Goal: Task Accomplishment & Management: Manage account settings

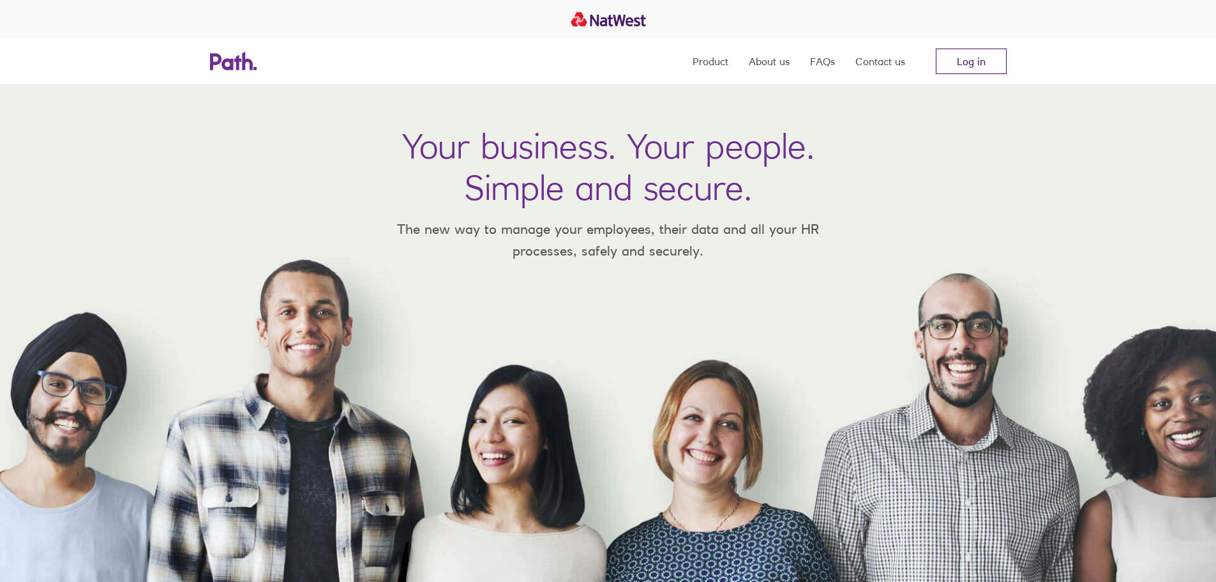
click at [967, 63] on link "Log in" at bounding box center [971, 62] width 71 height 26
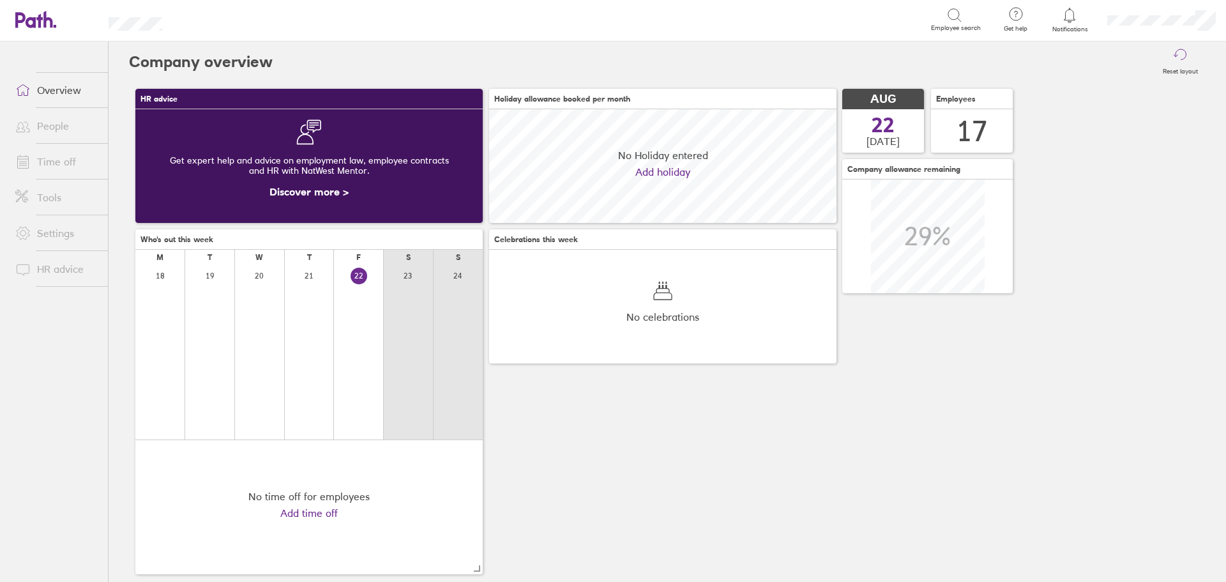
scroll to position [114, 347]
click at [52, 169] on link "Time off" at bounding box center [56, 162] width 103 height 26
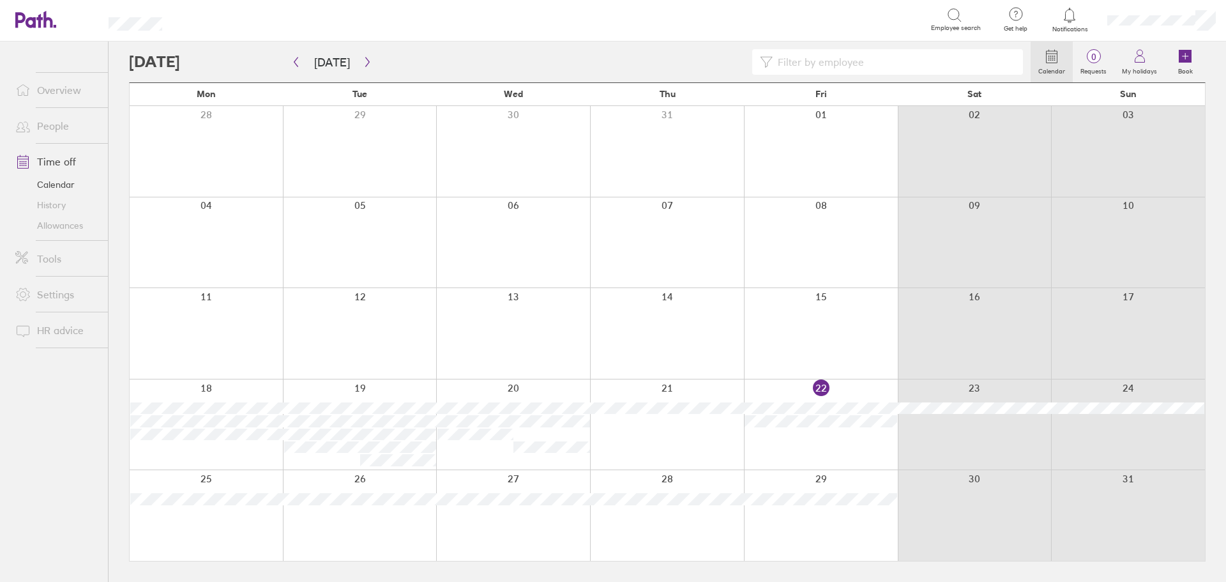
click at [825, 63] on input at bounding box center [893, 62] width 243 height 24
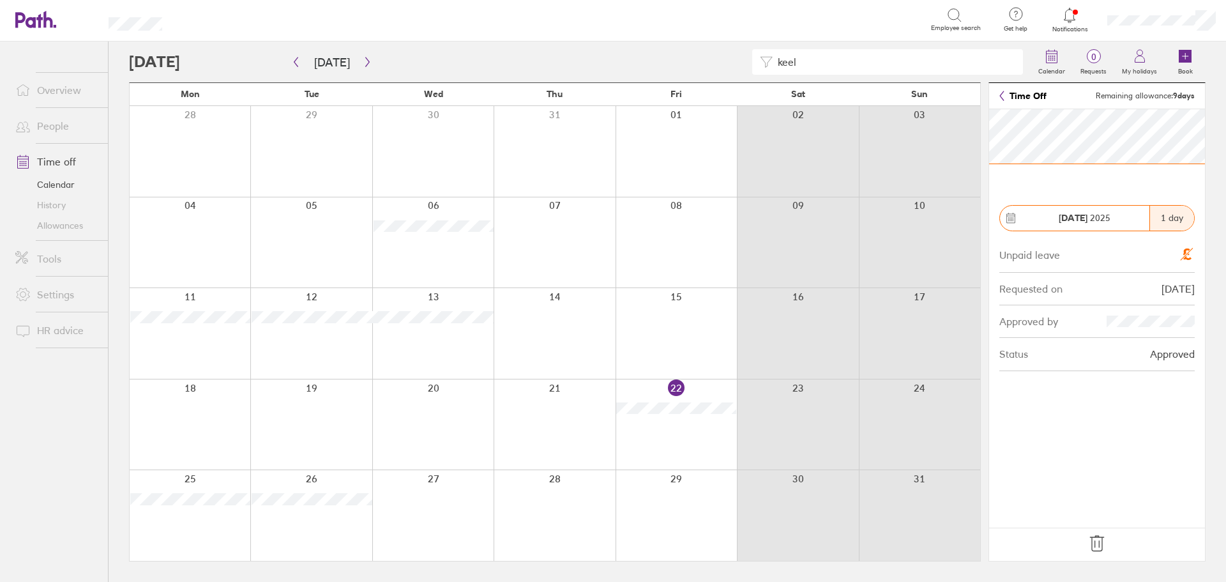
click at [1097, 545] on icon at bounding box center [1097, 543] width 20 height 20
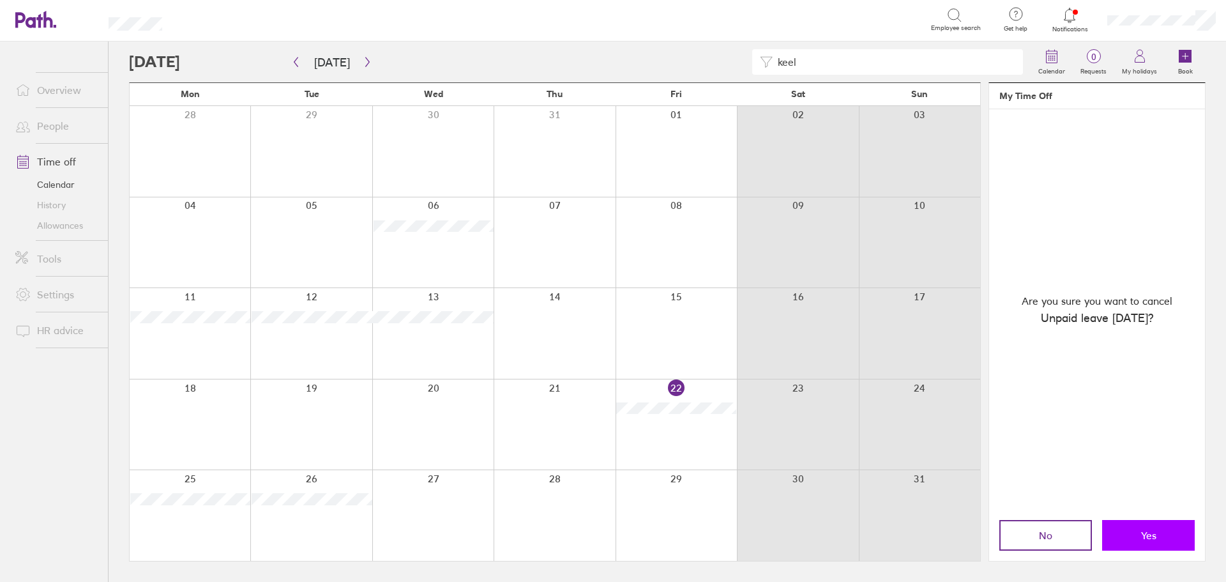
click at [1147, 534] on span "Yes" at bounding box center [1148, 534] width 15 height 11
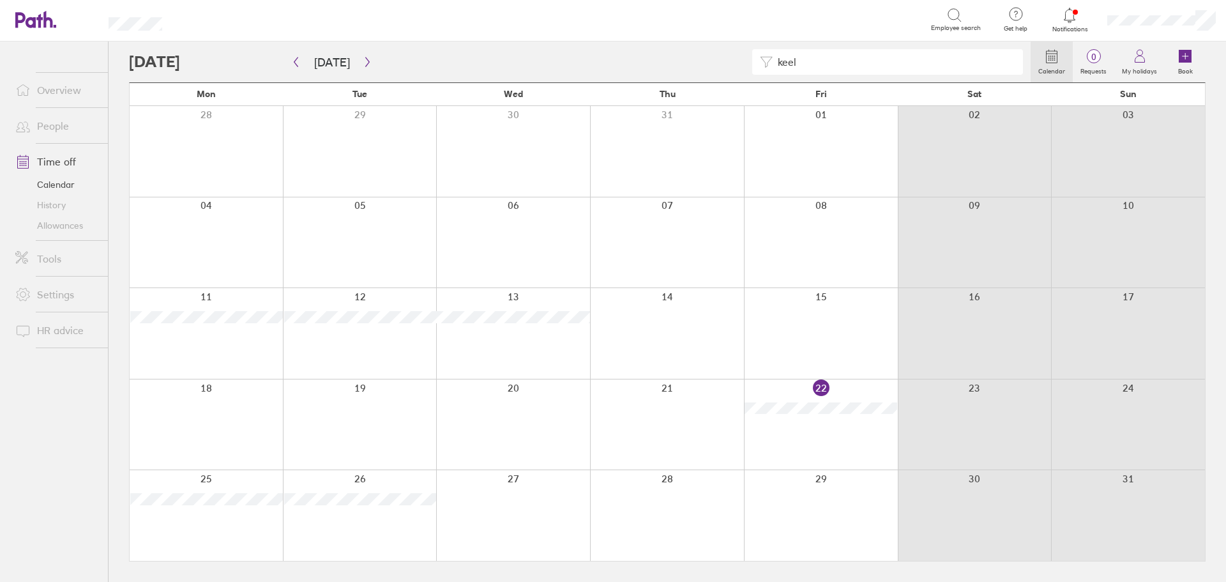
click at [523, 223] on div at bounding box center [513, 242] width 154 height 91
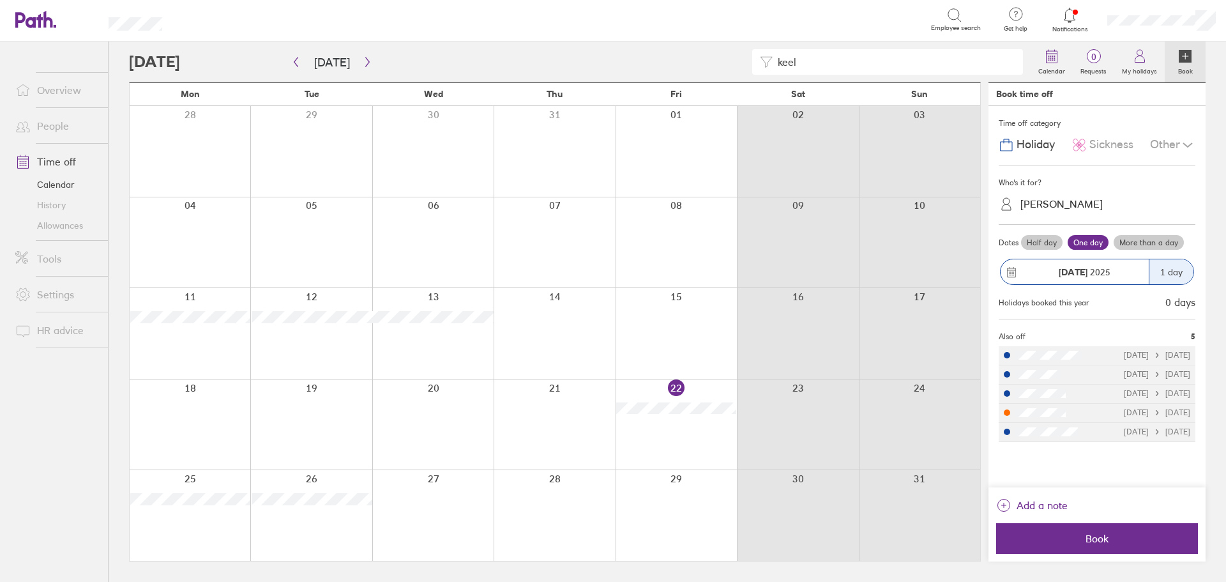
click at [1032, 146] on span "Holiday" at bounding box center [1035, 144] width 38 height 13
click at [1062, 201] on div "[PERSON_NAME]" at bounding box center [1061, 204] width 82 height 12
click at [1074, 241] on div "[PERSON_NAME] (you)" at bounding box center [1096, 235] width 197 height 22
click at [1104, 548] on button "Book" at bounding box center [1097, 538] width 202 height 31
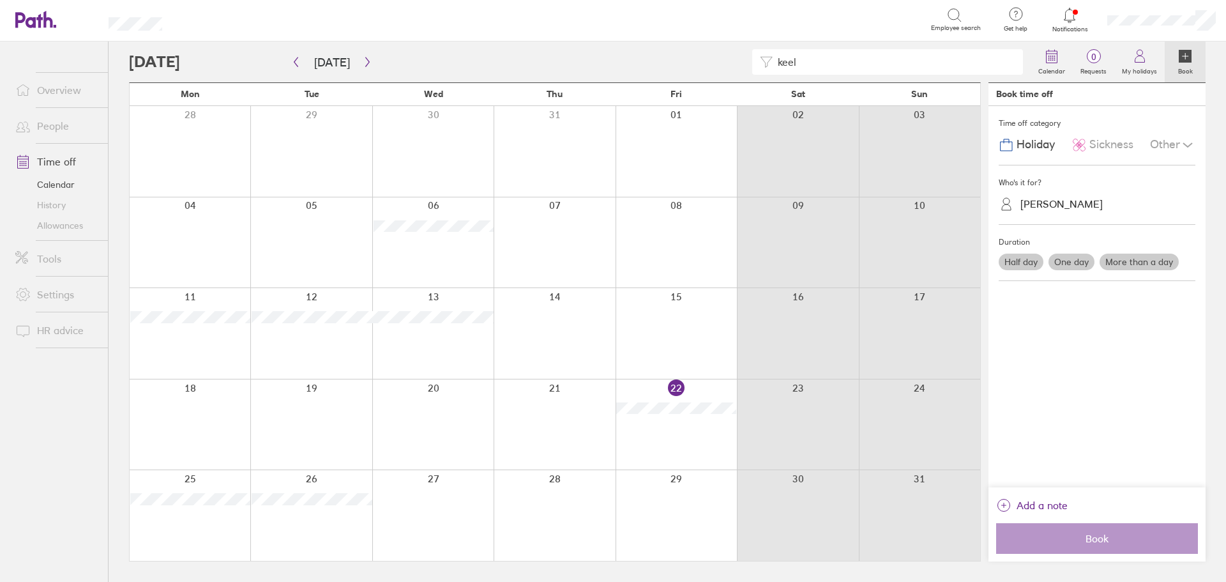
drag, startPoint x: 833, startPoint y: 61, endPoint x: 245, endPoint y: 13, distance: 590.5
click at [338, 27] on div "Search Employee search Get help FAQs Contact us Notifications My profile Sign o…" at bounding box center [613, 291] width 1226 height 582
type input "leea"
click at [209, 340] on div at bounding box center [190, 333] width 121 height 91
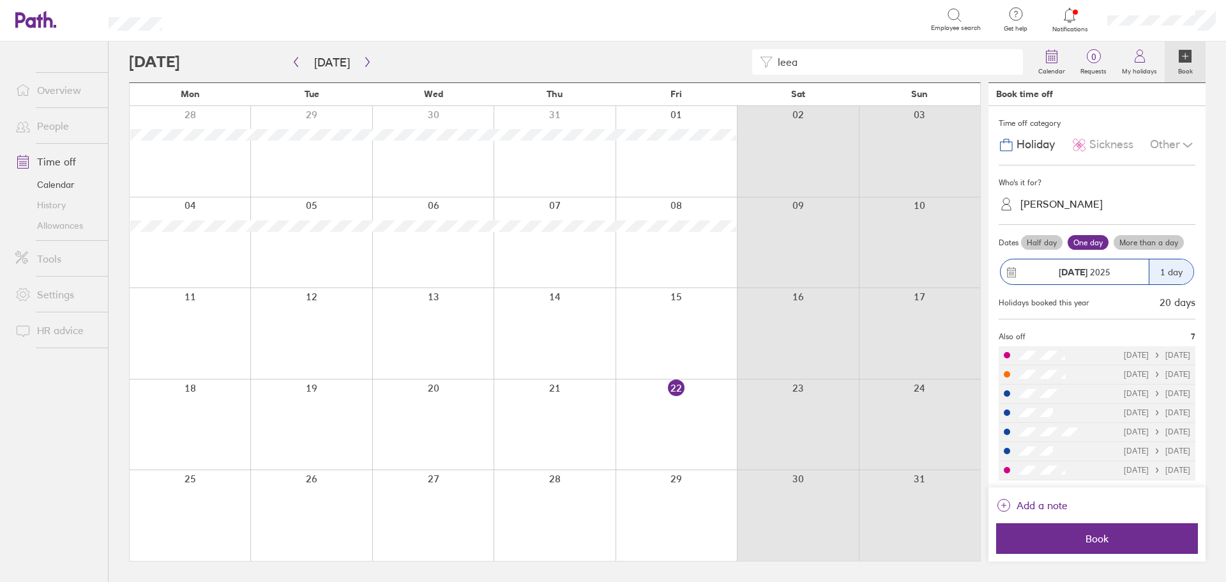
click at [1049, 206] on div "[PERSON_NAME]" at bounding box center [1061, 204] width 82 height 12
click at [1075, 237] on div "[PERSON_NAME] (you)" at bounding box center [1096, 235] width 197 height 22
click at [1113, 541] on span "Book" at bounding box center [1097, 537] width 184 height 11
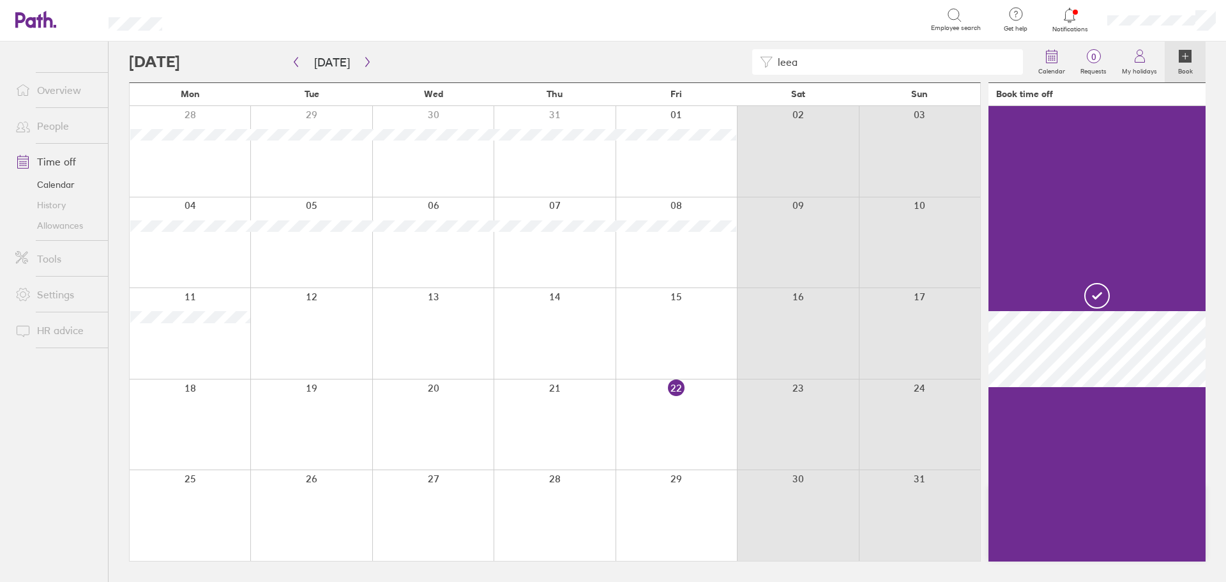
click at [70, 126] on link "People" at bounding box center [56, 126] width 103 height 26
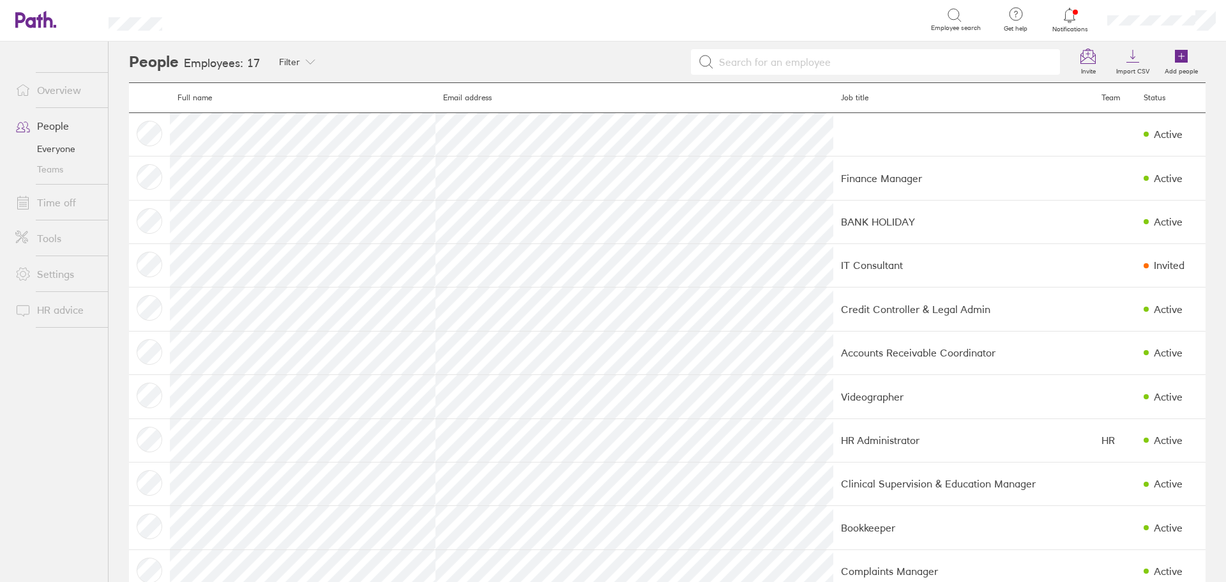
click at [57, 178] on link "Teams" at bounding box center [56, 169] width 103 height 20
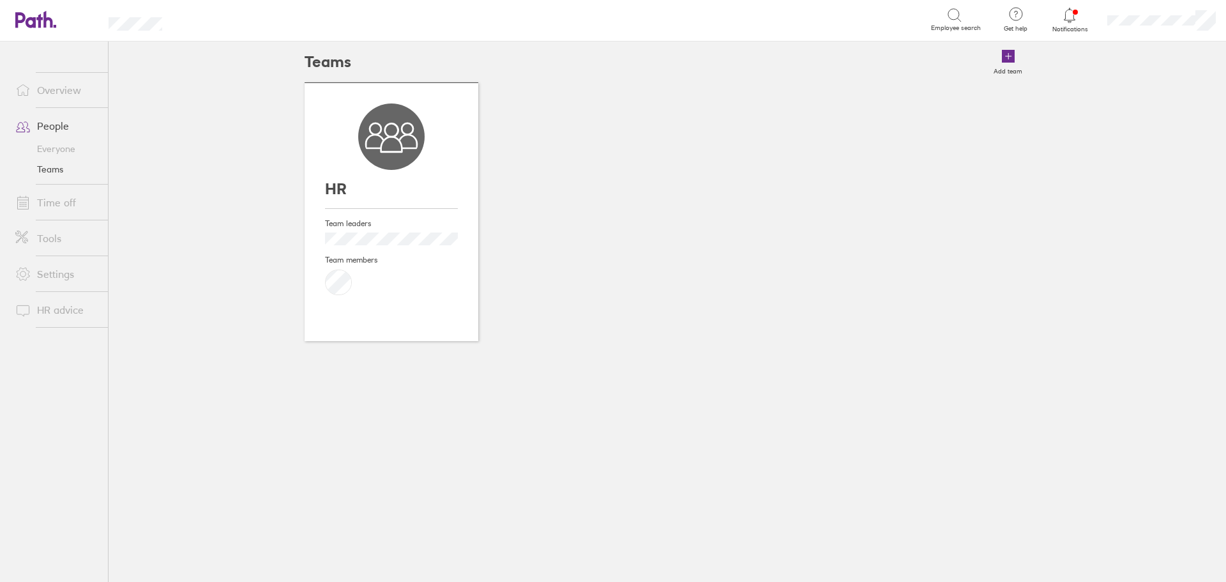
click at [380, 168] on icon at bounding box center [391, 136] width 66 height 66
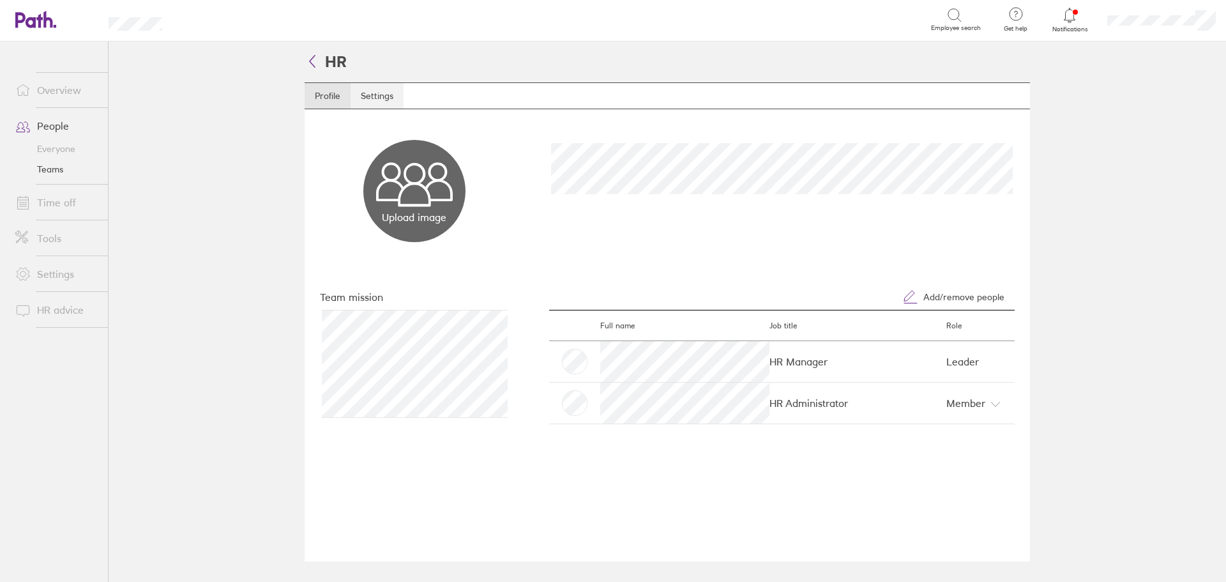
click at [377, 104] on link "Settings" at bounding box center [376, 96] width 53 height 26
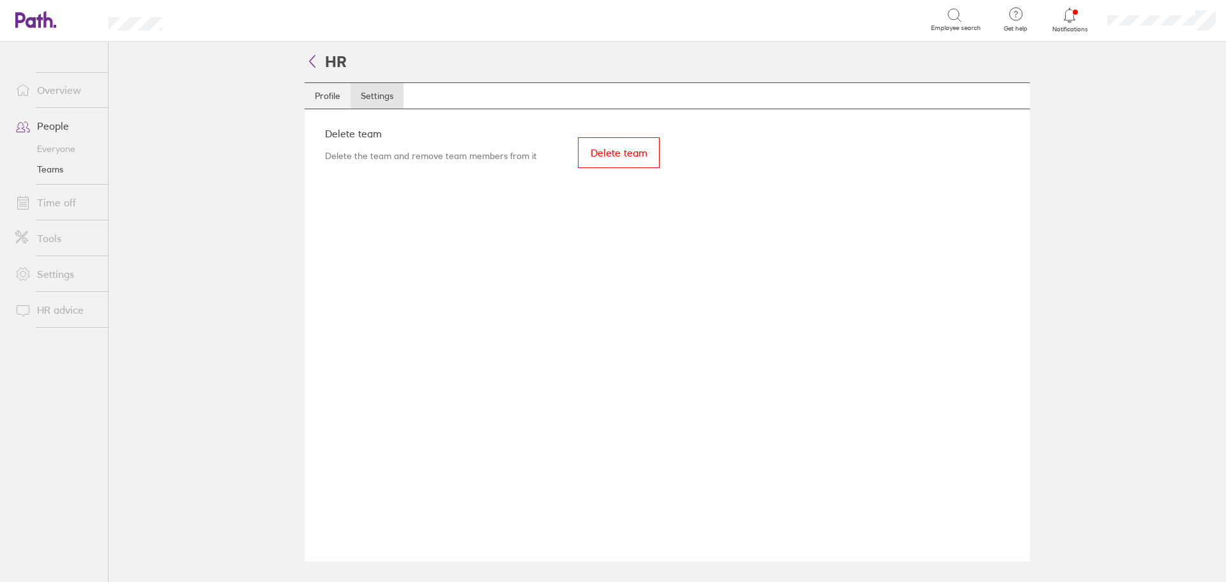
click at [327, 98] on link "Profile" at bounding box center [328, 96] width 46 height 26
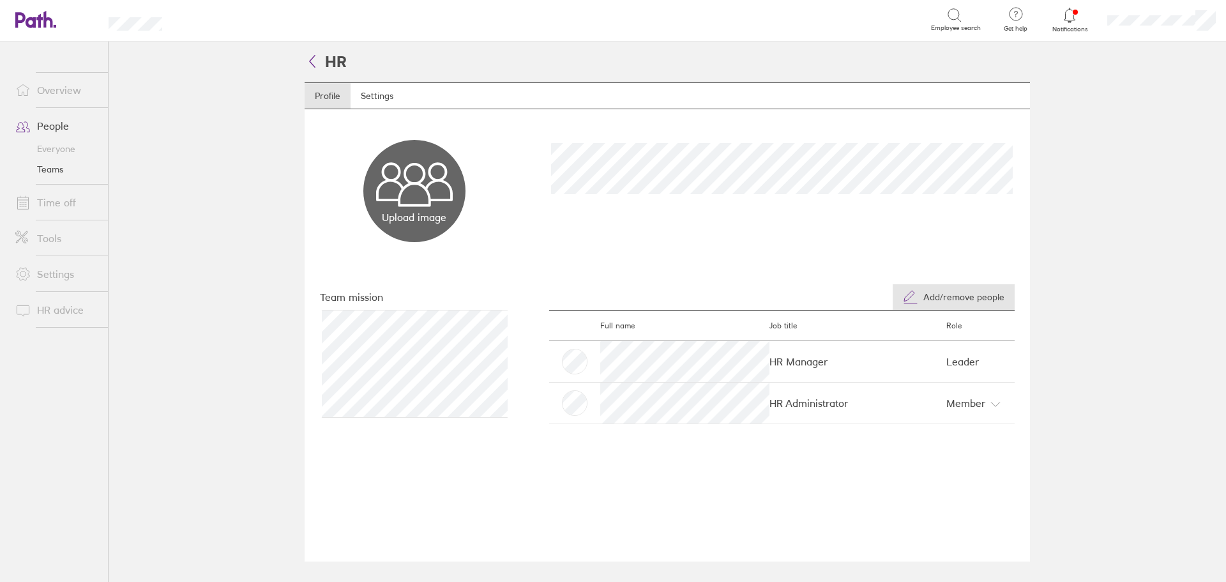
click at [982, 300] on span "Add/remove people" at bounding box center [963, 297] width 81 height 10
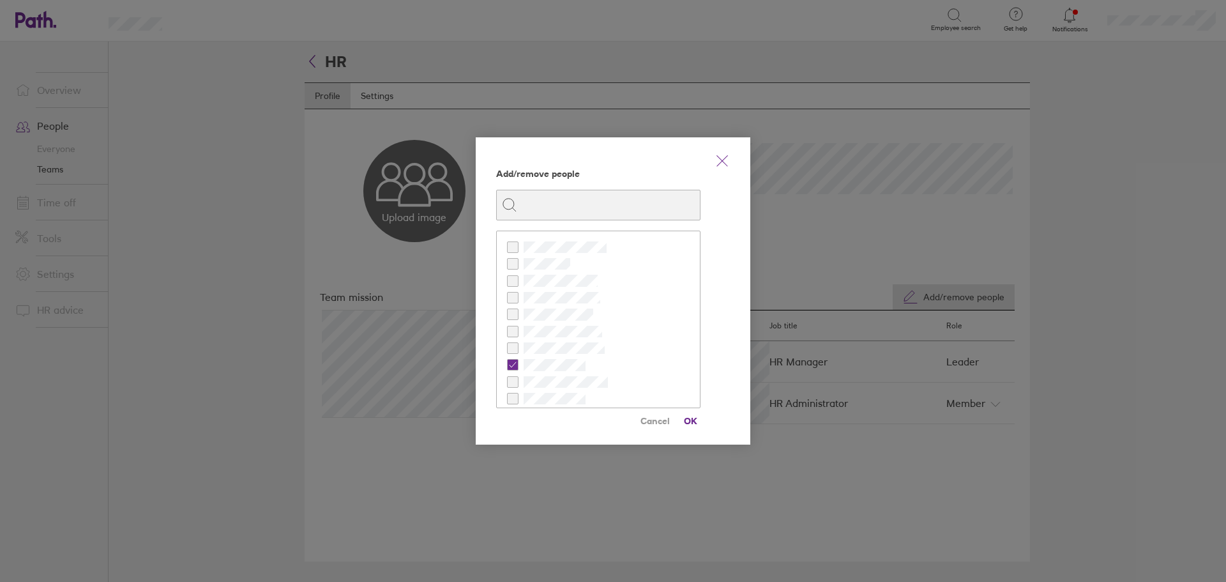
click at [517, 382] on span at bounding box center [512, 381] width 11 height 11
checkbox input "true"
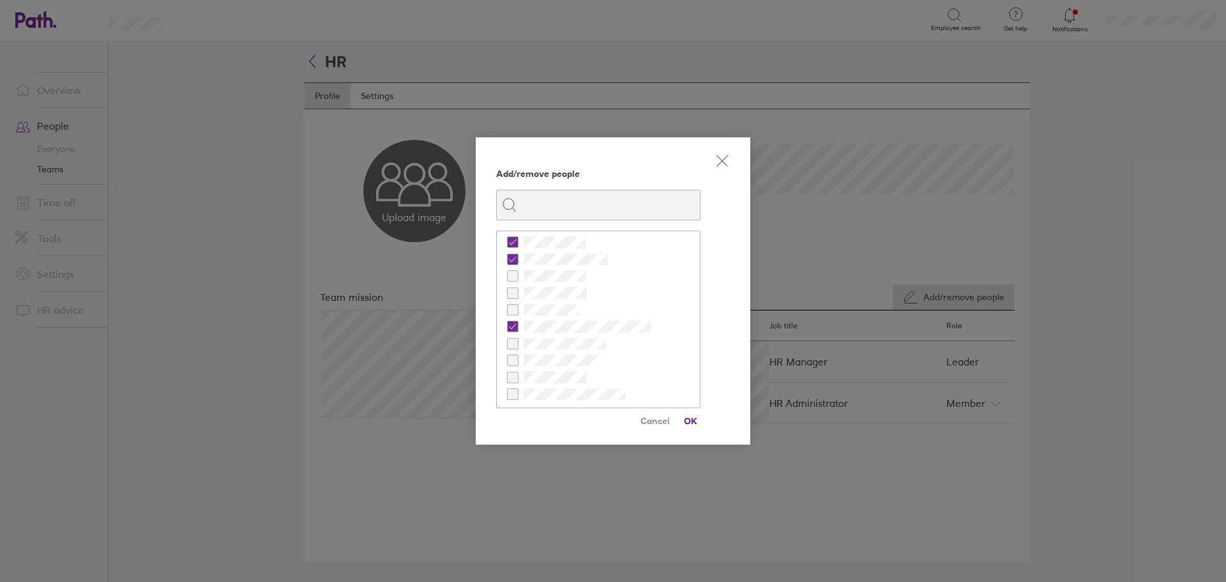
scroll to position [125, 0]
checkbox input "true"
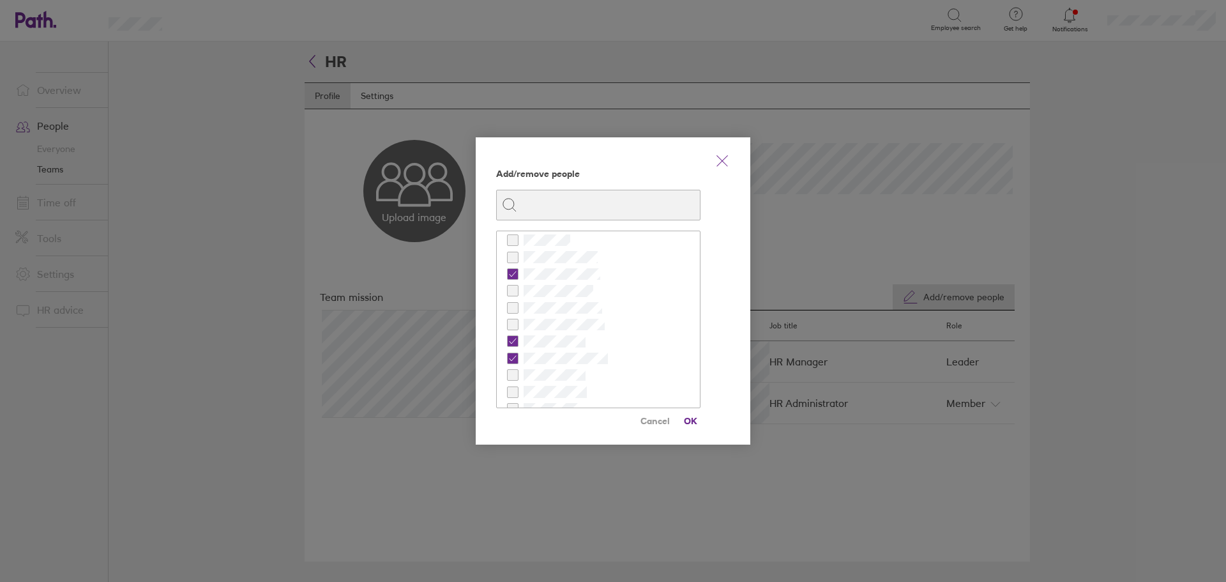
scroll to position [0, 0]
click at [688, 418] on span "OK" at bounding box center [690, 420] width 20 height 20
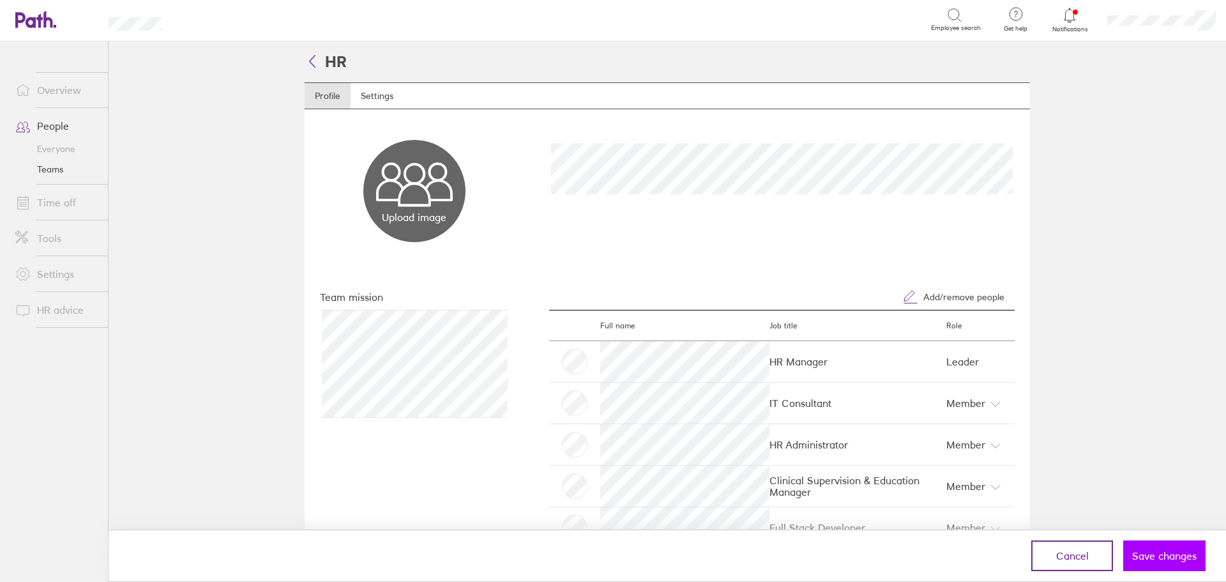
click at [1140, 550] on span "Save changes" at bounding box center [1164, 555] width 64 height 11
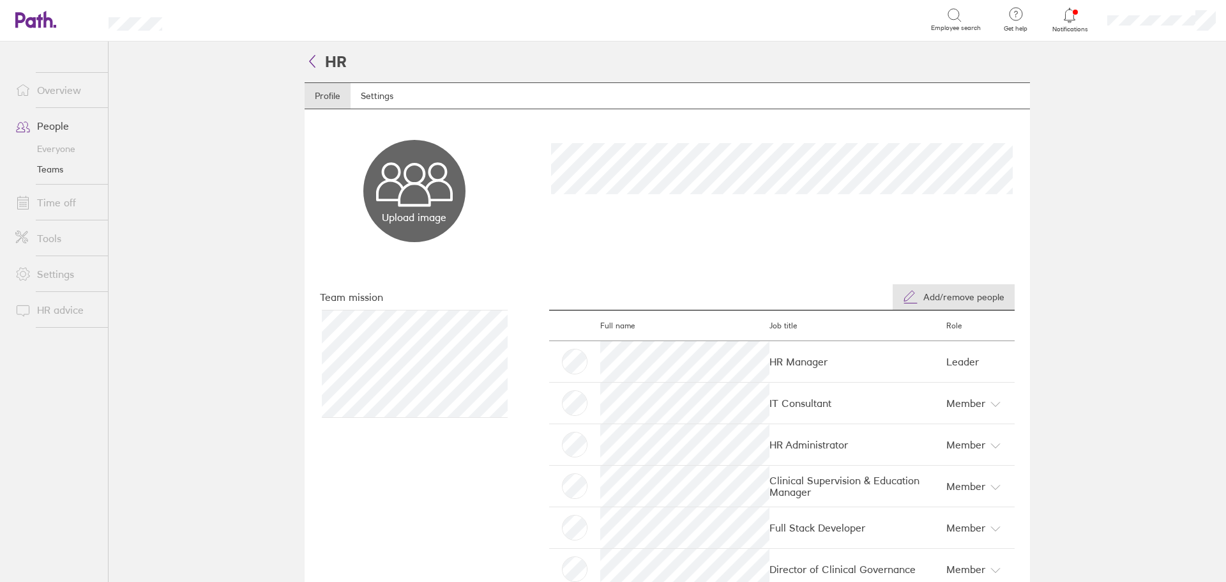
click at [946, 292] on span "Add/remove people" at bounding box center [963, 297] width 81 height 10
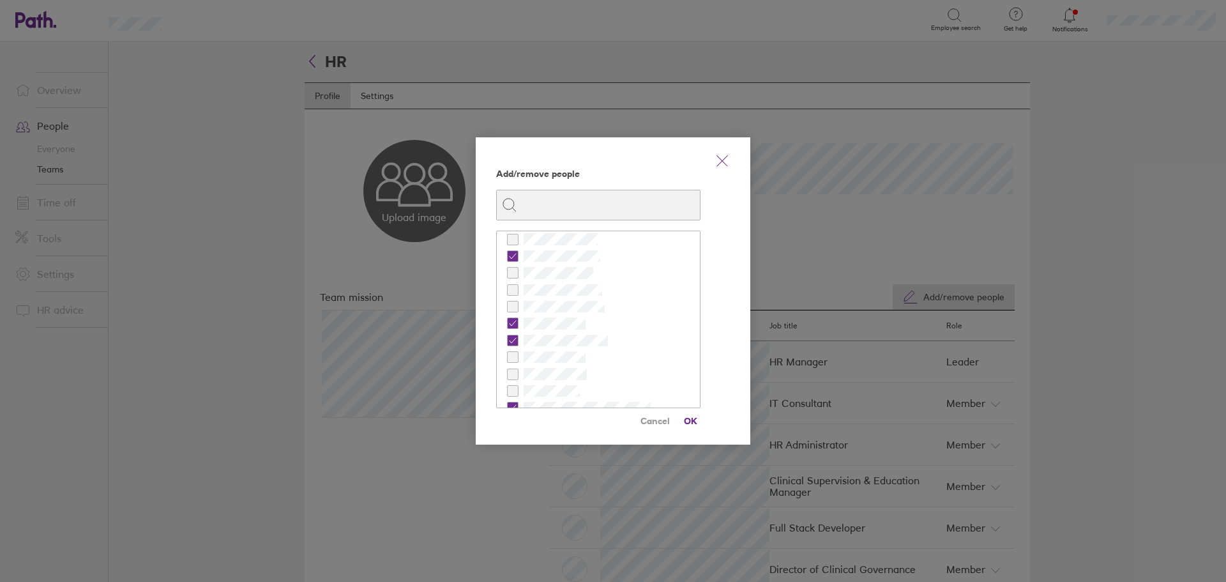
scroll to position [64, 0]
click at [517, 353] on span at bounding box center [512, 351] width 11 height 11
checkbox input "true"
click at [694, 420] on span "OK" at bounding box center [690, 420] width 20 height 20
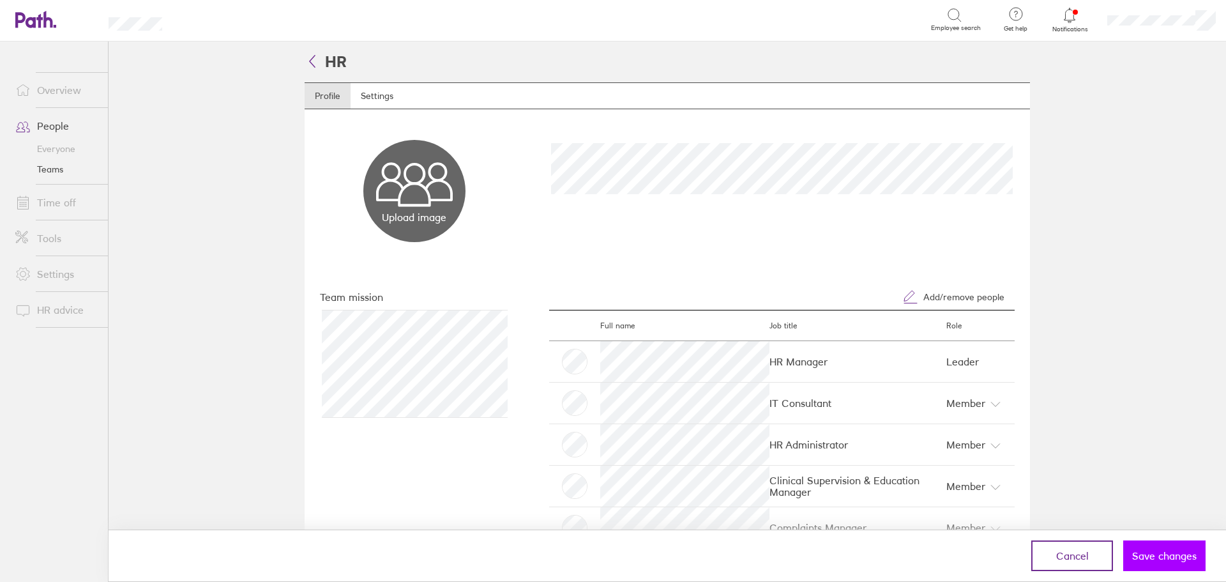
click at [1148, 552] on span "Save changes" at bounding box center [1164, 555] width 64 height 11
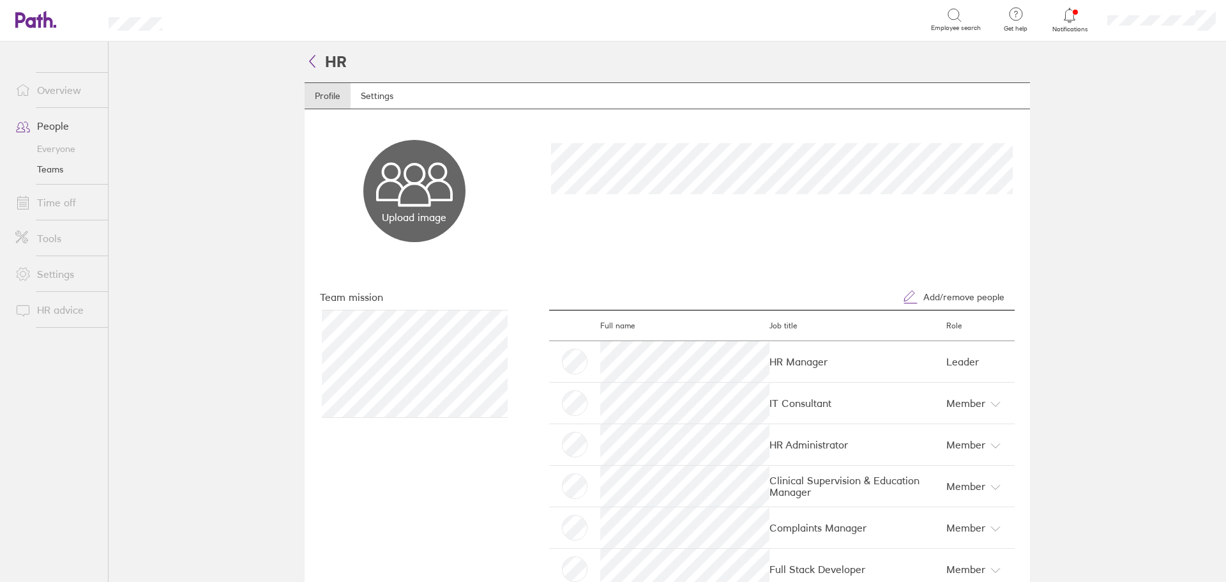
click at [61, 91] on link "Overview" at bounding box center [56, 90] width 103 height 26
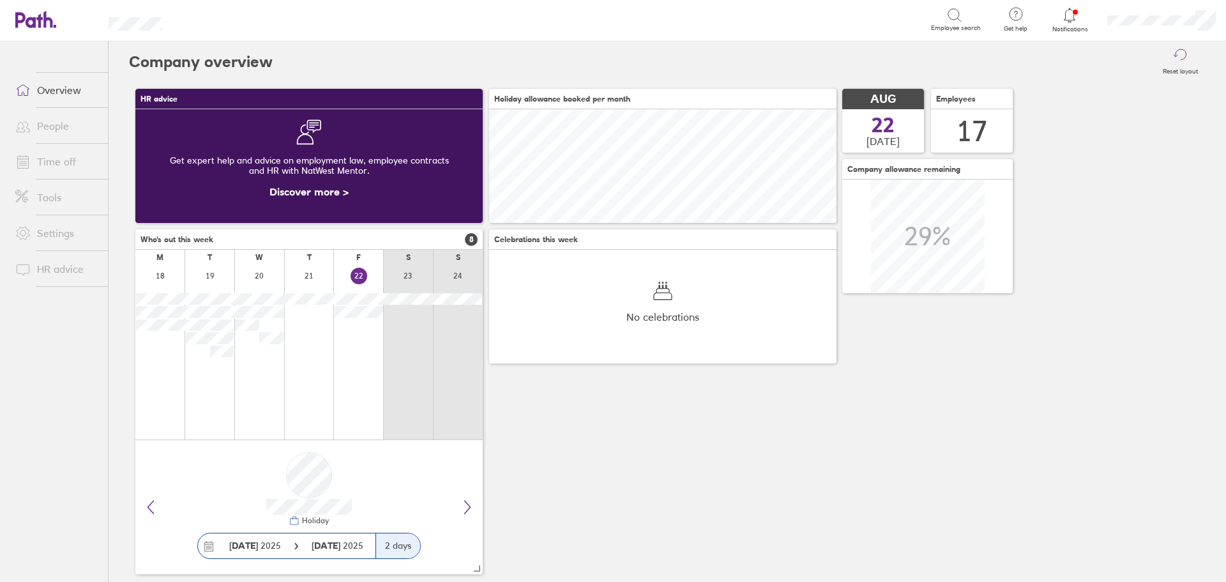
scroll to position [114, 347]
click at [45, 158] on link "Time off" at bounding box center [56, 162] width 103 height 26
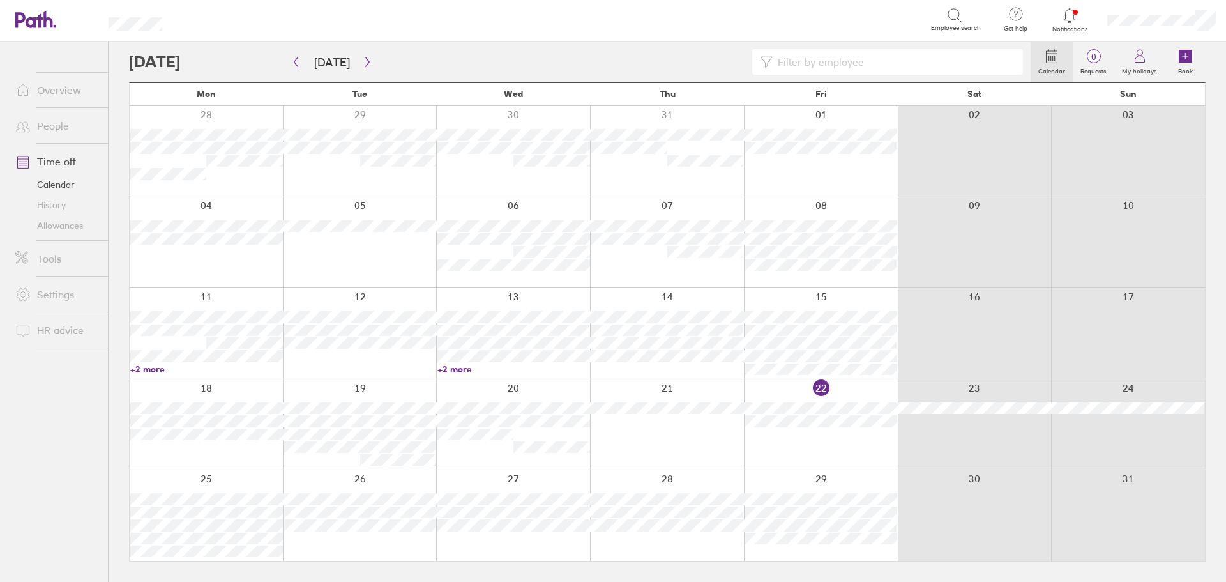
click at [668, 446] on div at bounding box center [667, 424] width 154 height 91
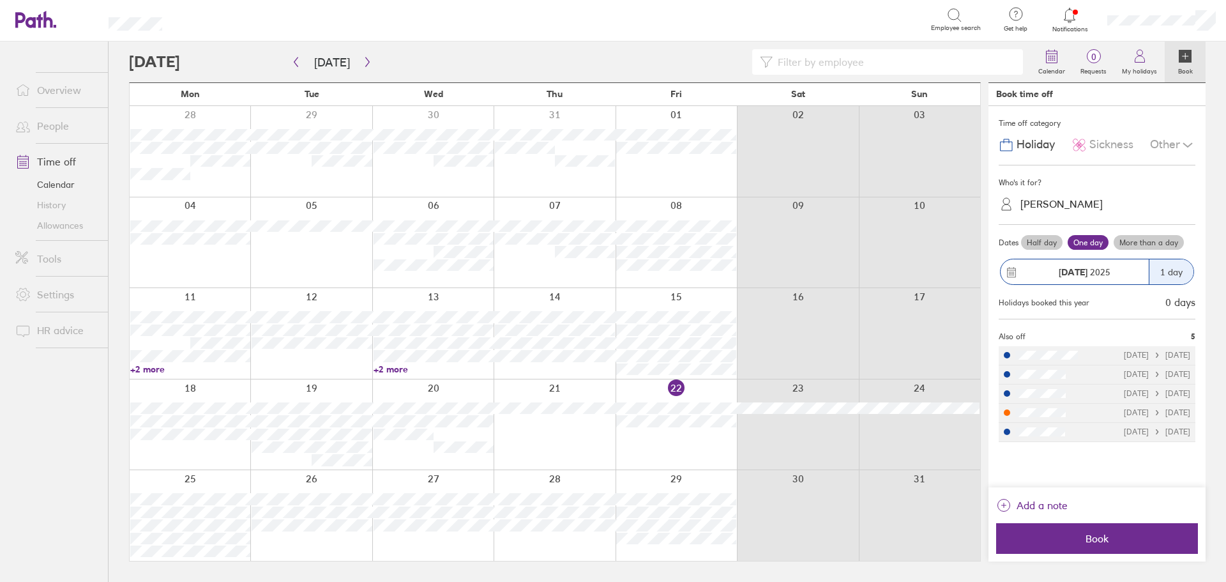
click at [1075, 200] on div "[PERSON_NAME]" at bounding box center [1061, 204] width 82 height 12
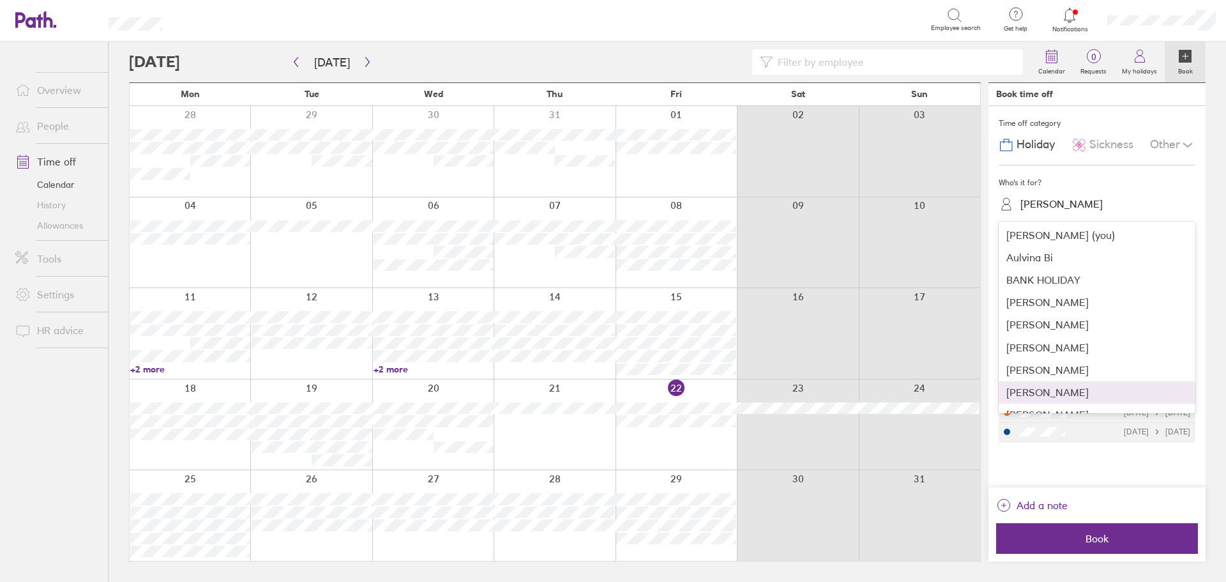
scroll to position [64, 0]
click at [1046, 400] on div "[PERSON_NAME]" at bounding box center [1096, 396] width 197 height 22
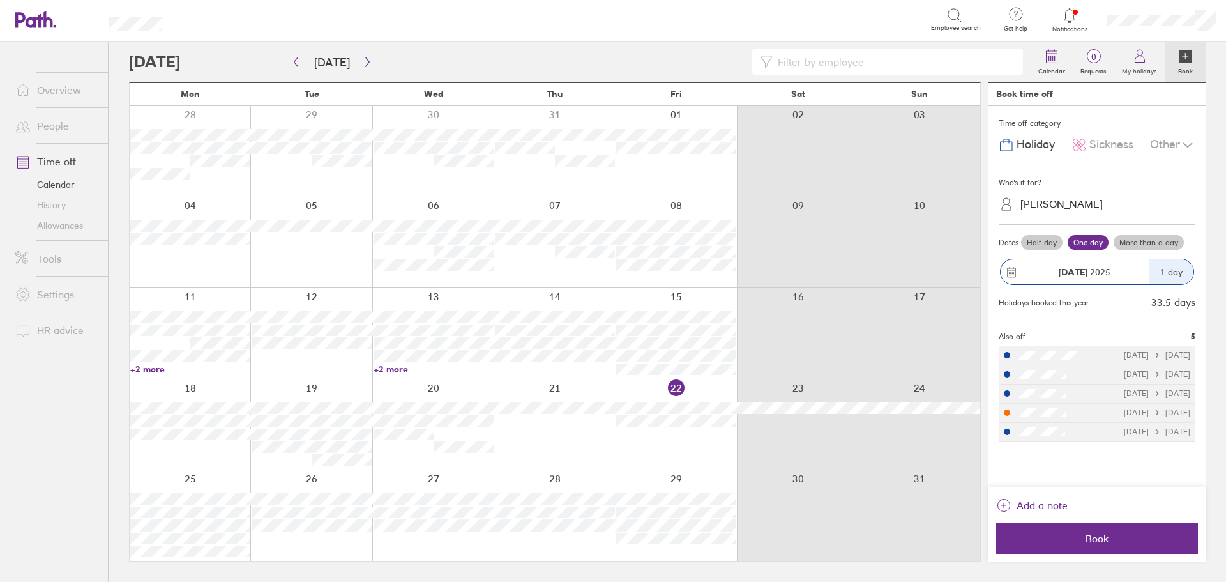
click at [1048, 247] on label "Half day" at bounding box center [1041, 242] width 41 height 15
click at [0, 0] on input "Half day" at bounding box center [0, 0] width 0 height 0
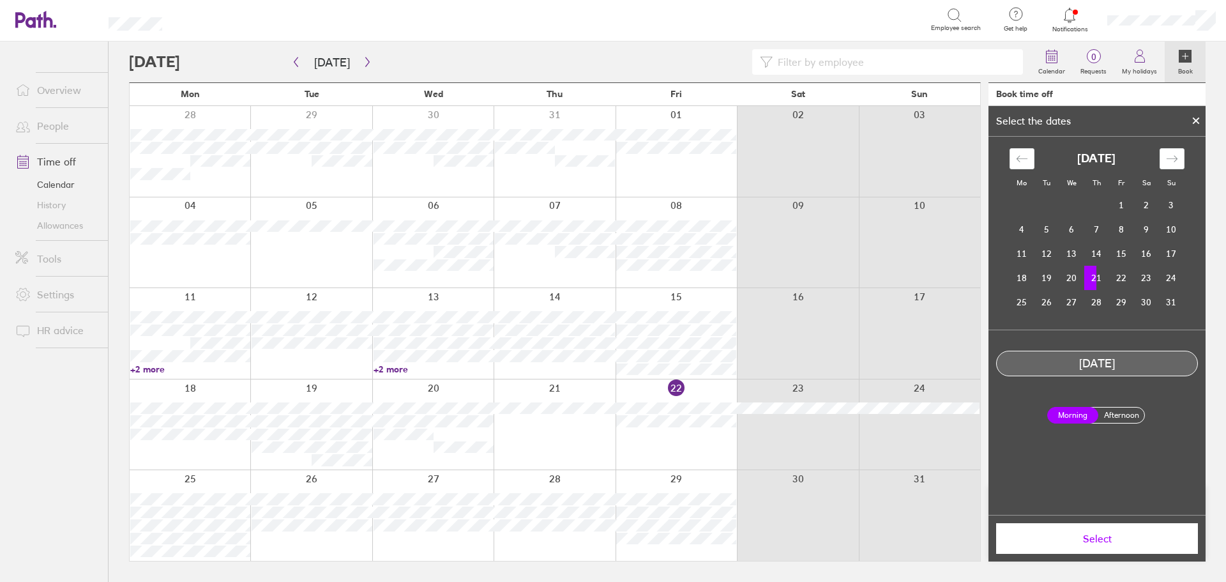
click at [1134, 412] on label "Afternoon" at bounding box center [1120, 414] width 51 height 15
click at [0, 0] on input "Afternoon" at bounding box center [0, 0] width 0 height 0
click at [1081, 539] on span "Select" at bounding box center [1097, 537] width 184 height 11
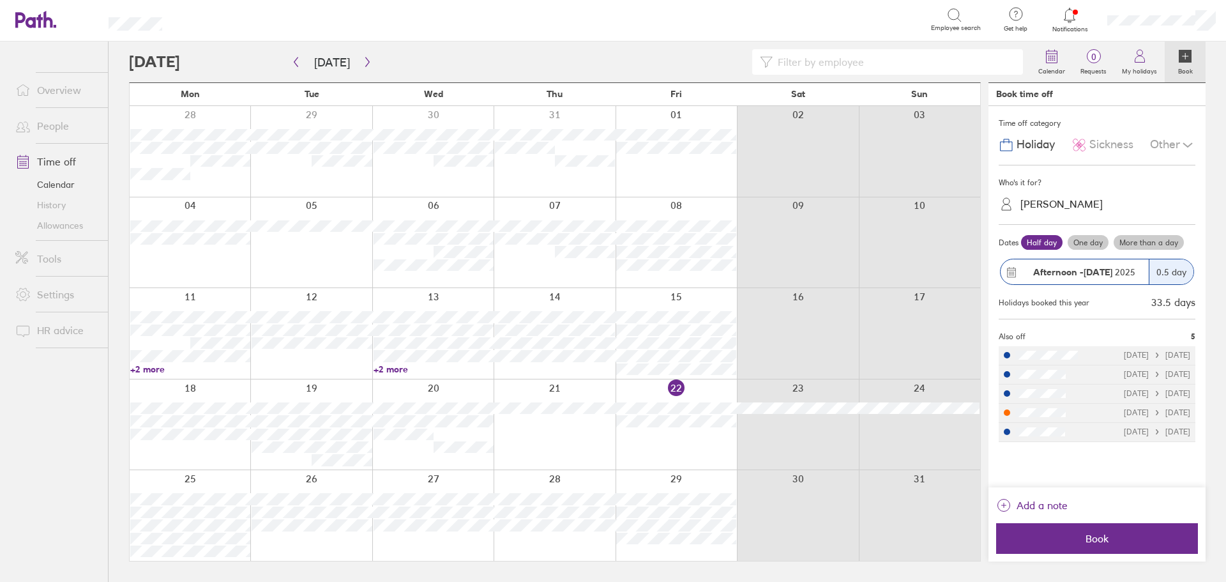
click at [1172, 149] on div "Other" at bounding box center [1172, 145] width 45 height 24
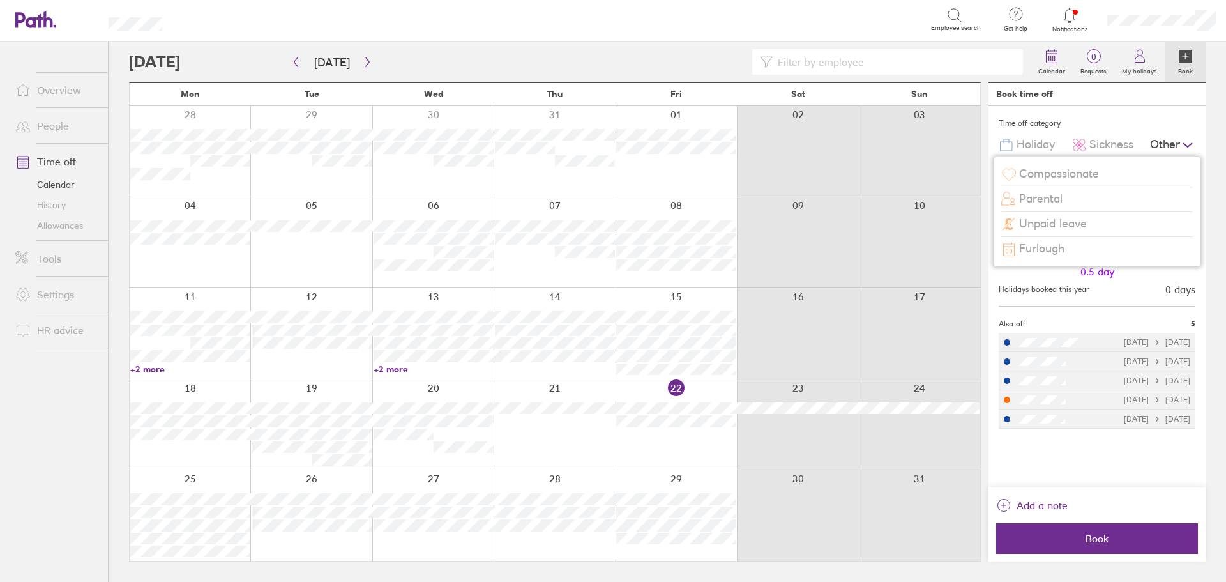
click at [1078, 226] on span "Unpaid leave" at bounding box center [1053, 223] width 68 height 13
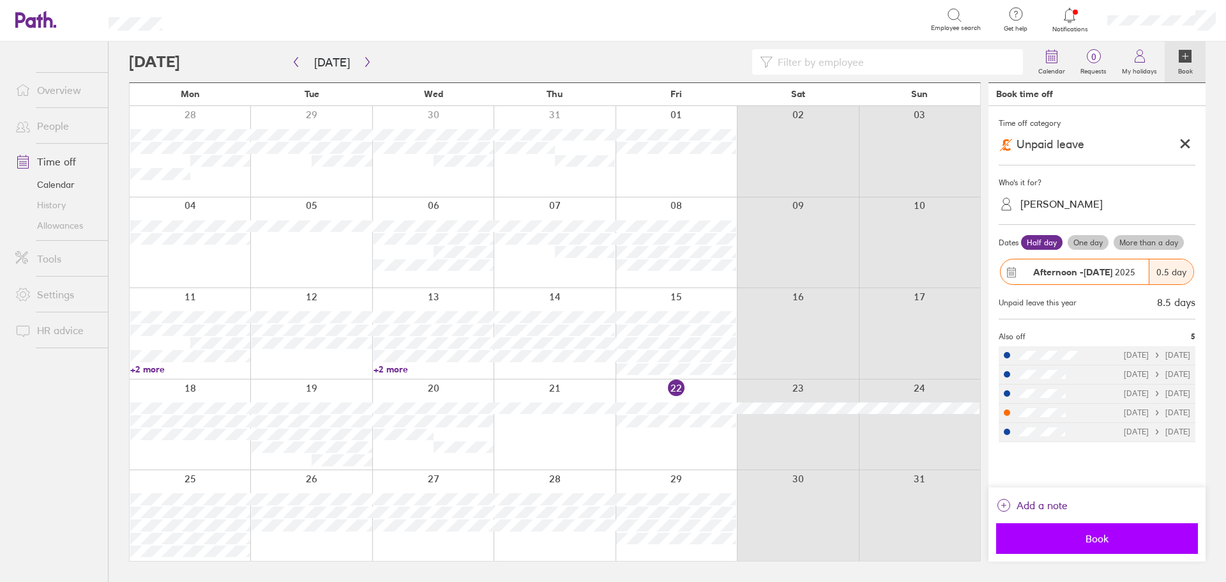
click at [1110, 539] on span "Book" at bounding box center [1097, 537] width 184 height 11
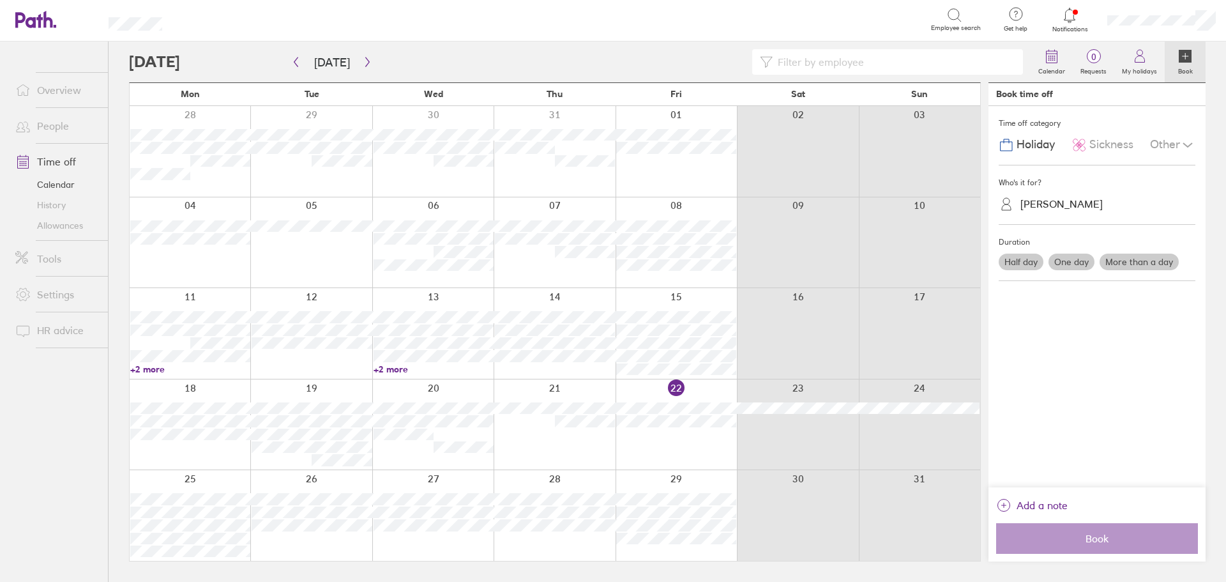
click at [156, 372] on link "+2 more" at bounding box center [190, 368] width 120 height 11
click at [11, 396] on ul "Overview People Time off Calendar History Allowances Tools Settings HR advice" at bounding box center [54, 290] width 108 height 498
click at [66, 488] on ul "Overview People Time off Calendar History Allowances Tools Settings HR advice" at bounding box center [54, 290] width 108 height 498
